Goal: Information Seeking & Learning: Understand process/instructions

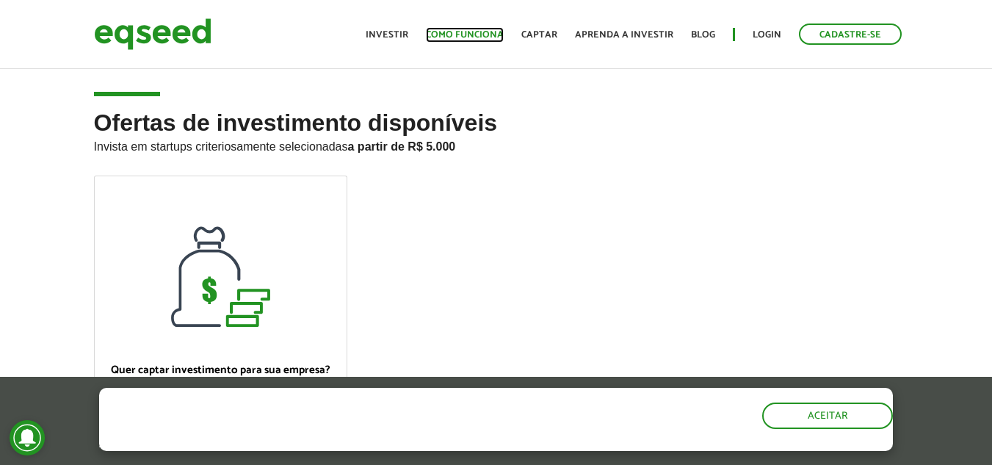
click at [459, 31] on link "Como funciona" at bounding box center [465, 35] width 78 height 10
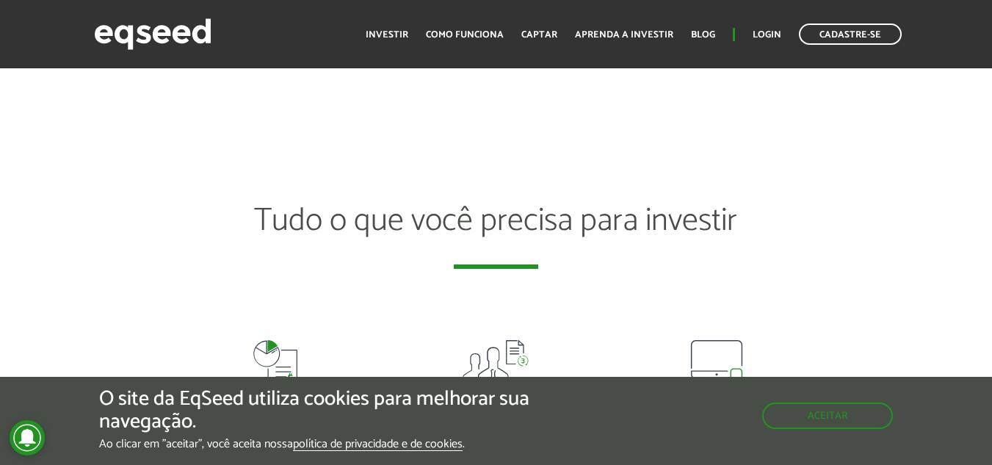
scroll to position [2716, 0]
